Goal: Information Seeking & Learning: Find contact information

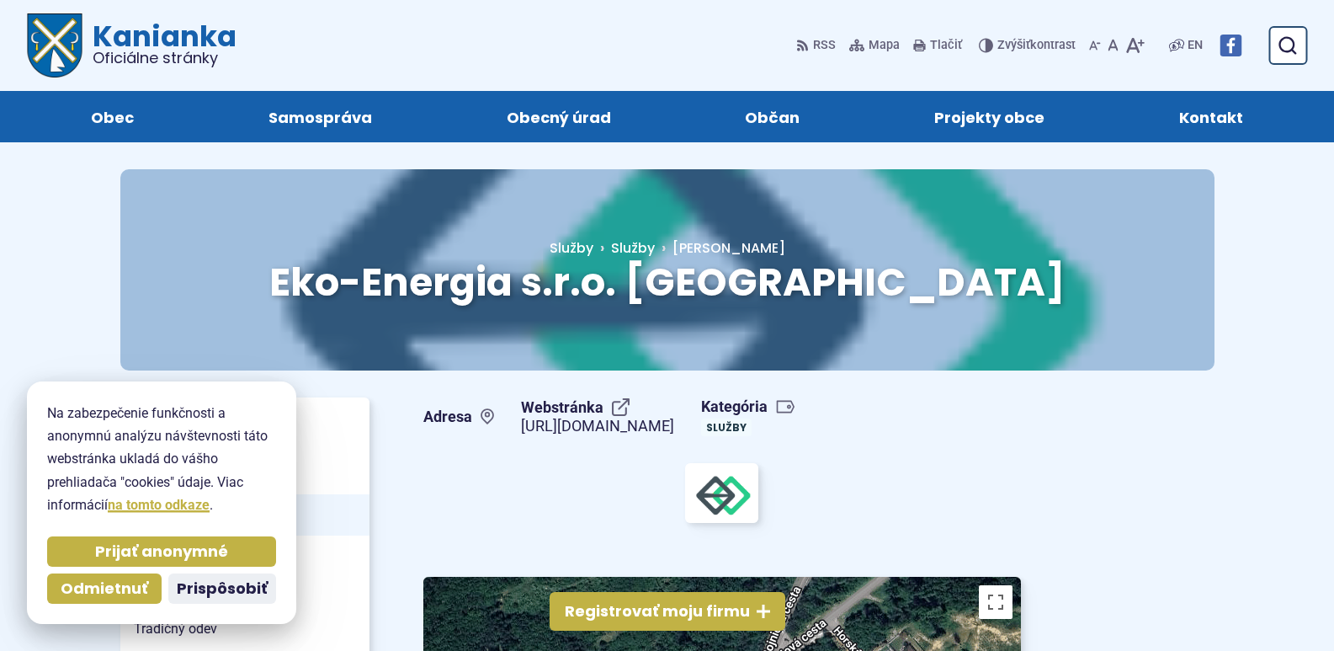
click at [1199, 112] on span "Kontakt" at bounding box center [1211, 116] width 64 height 51
click at [228, 591] on span "Prispôsobiť" at bounding box center [222, 588] width 91 height 19
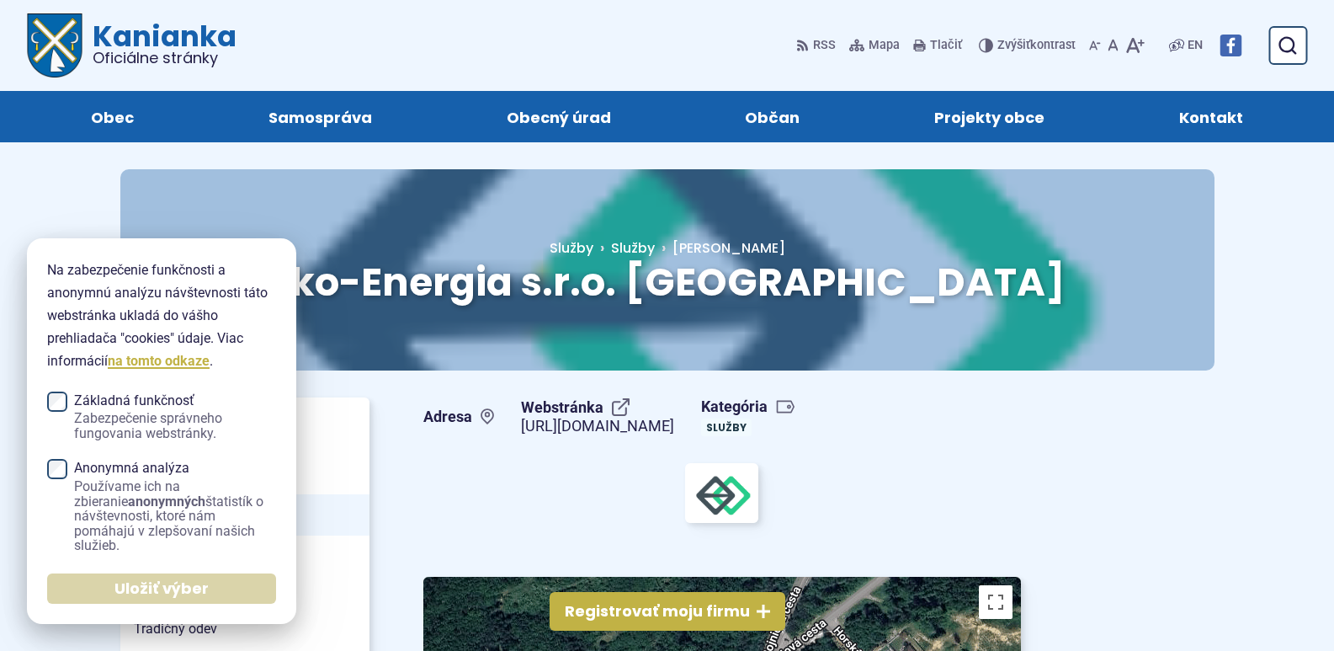
click at [194, 590] on span "Uložiť výber" at bounding box center [161, 588] width 94 height 19
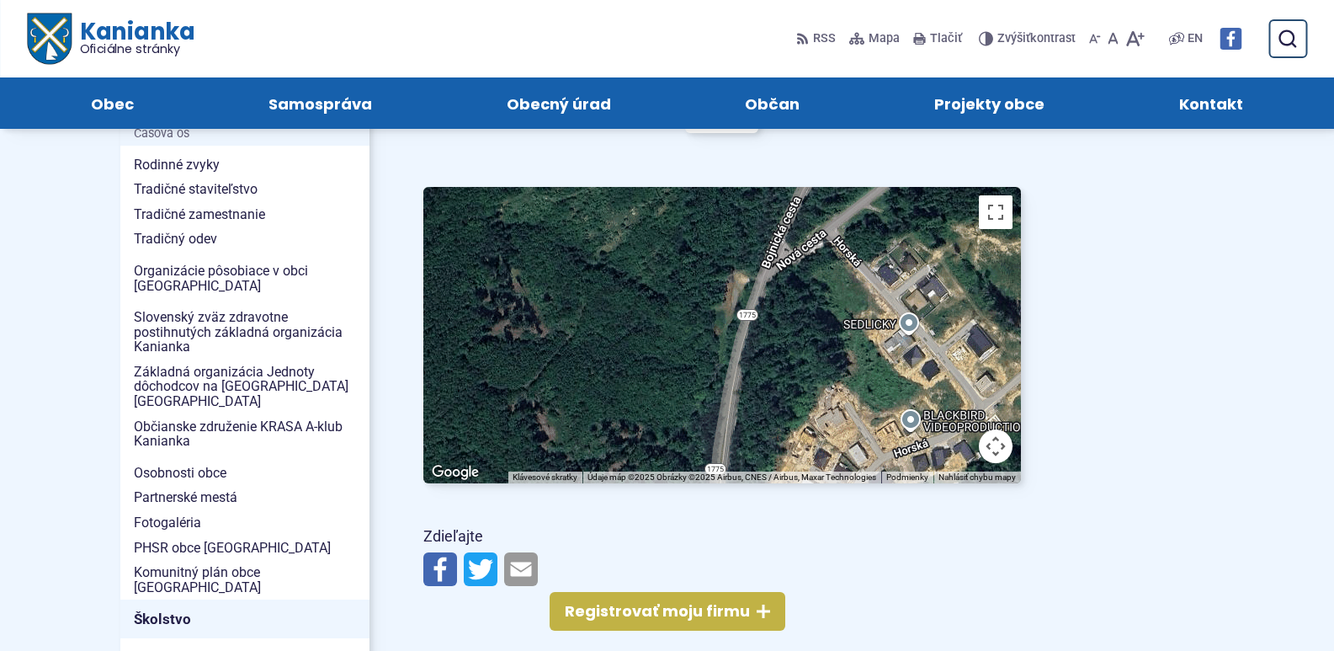
scroll to position [370, 0]
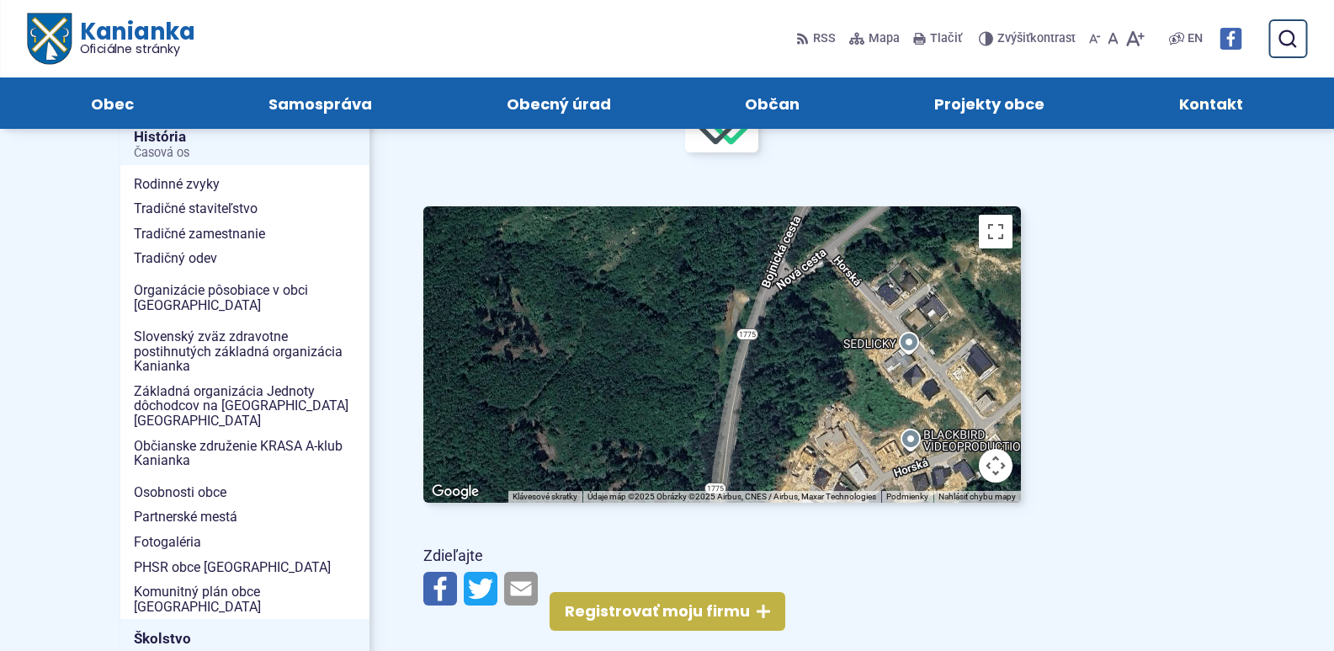
click at [1210, 99] on span "Kontakt" at bounding box center [1211, 102] width 64 height 51
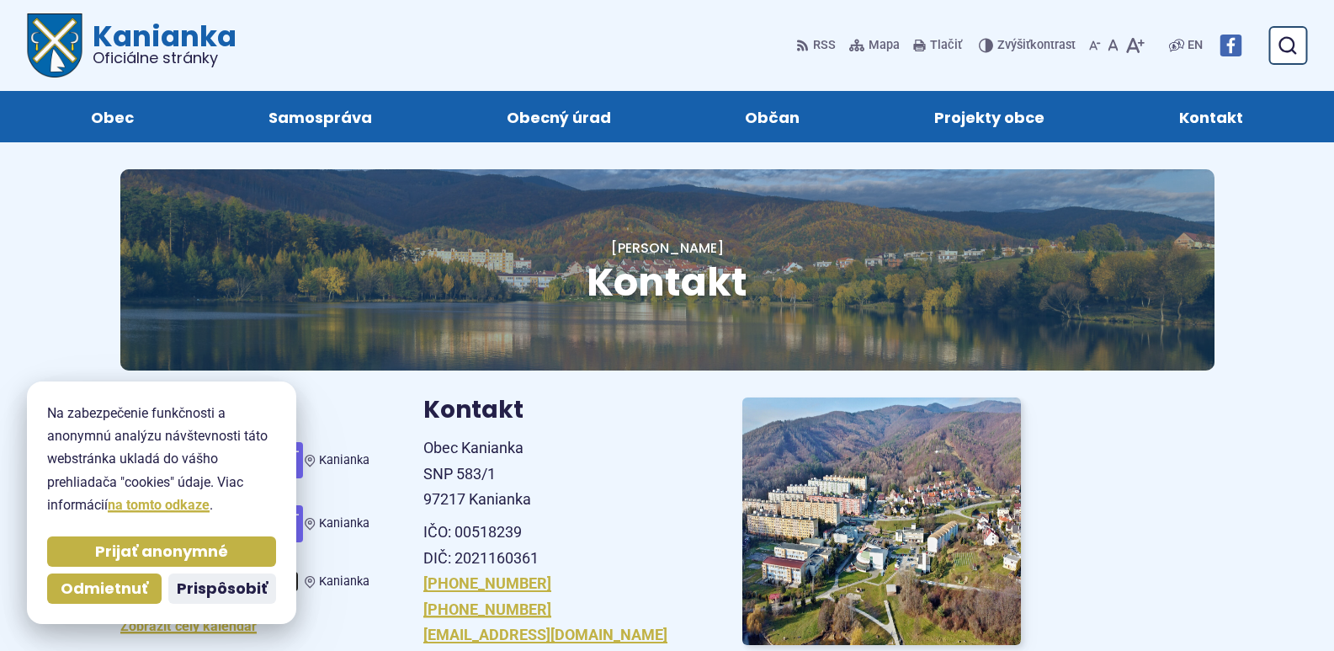
click at [332, 396] on div "Kontakt Hlavná stránka Kontakt" at bounding box center [667, 283] width 1148 height 228
click at [183, 592] on span "Prispôsobiť" at bounding box center [222, 588] width 91 height 19
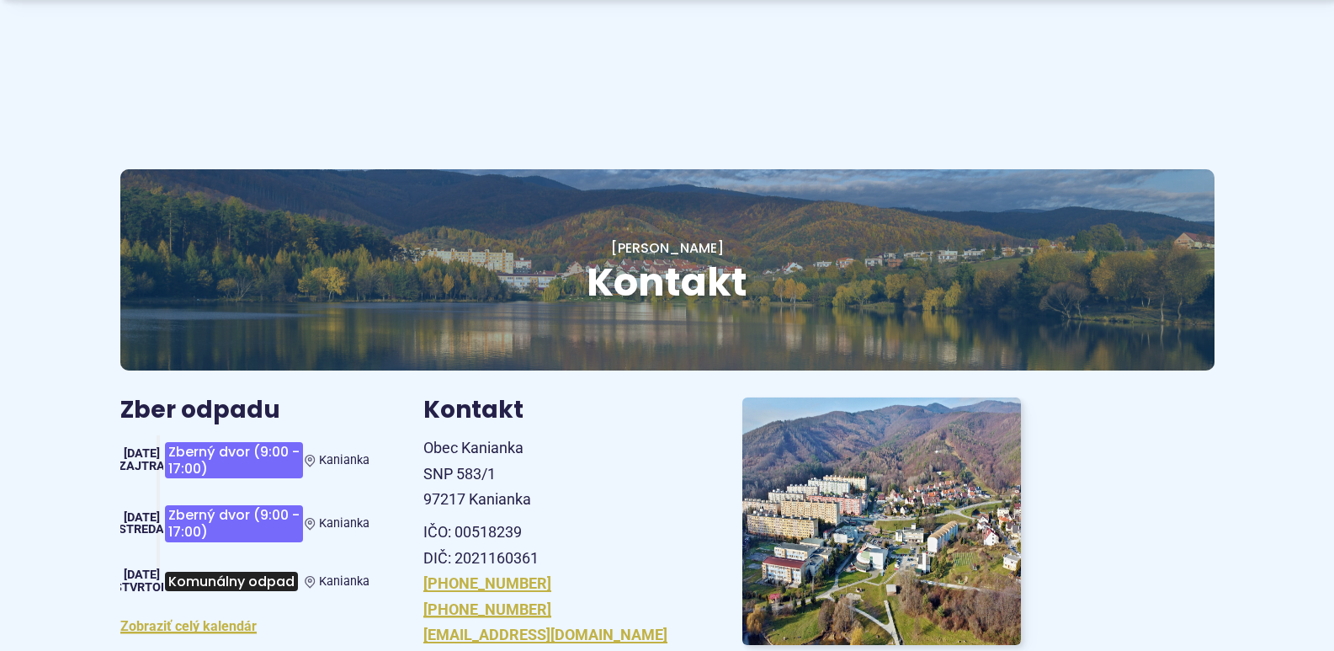
scroll to position [569, 0]
